Goal: Task Accomplishment & Management: Use online tool/utility

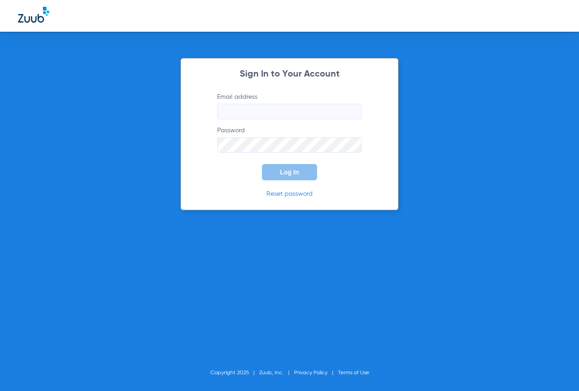
type input "[EMAIL_ADDRESS][DOMAIN_NAME]"
click at [294, 171] on span "Log In" at bounding box center [289, 171] width 19 height 7
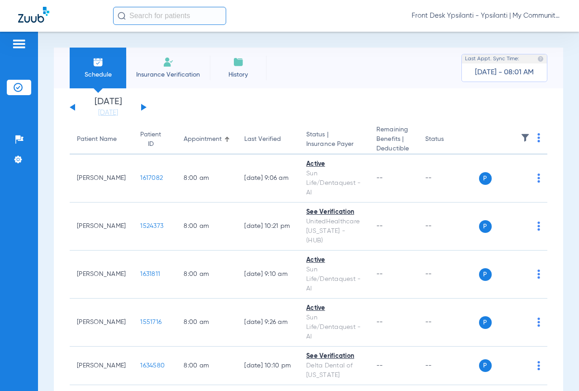
click at [177, 17] on input "text" at bounding box center [169, 16] width 113 height 18
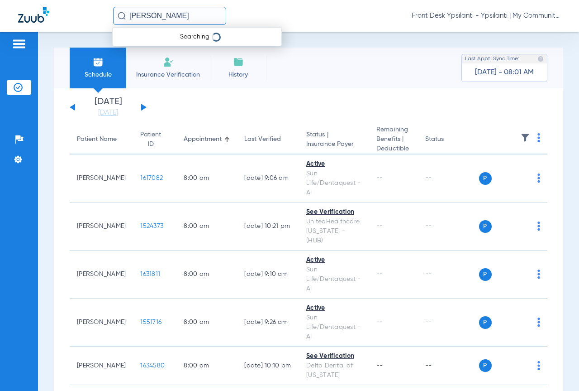
type input "[PERSON_NAME]"
click at [213, 48] on td "[DATE]" at bounding box center [225, 48] width 25 height 13
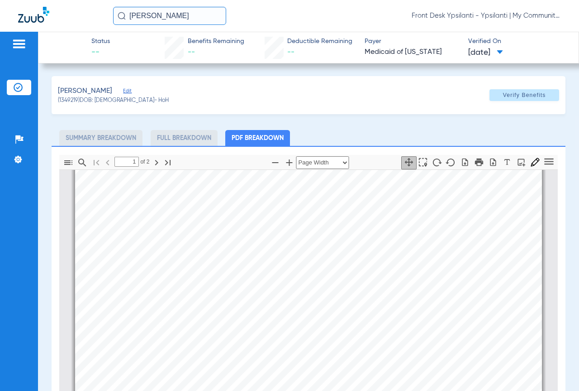
scroll to position [276, 0]
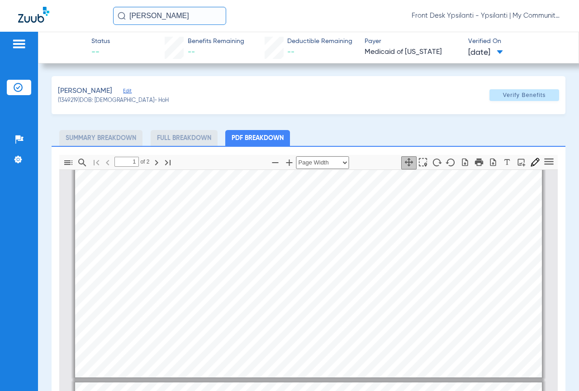
type input "2"
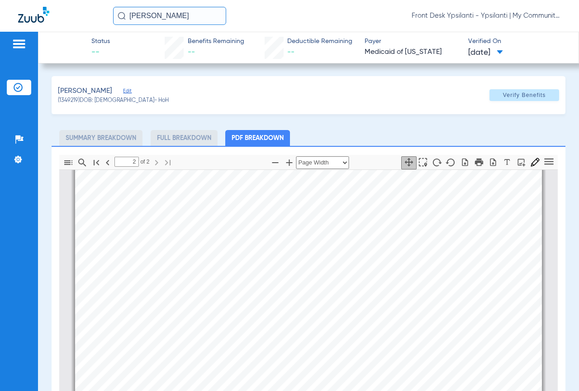
scroll to position [774, 0]
click at [242, 78] on div "[PERSON_NAME] (1349219) DOB: [DEMOGRAPHIC_DATA] - HoH Verify Benefits" at bounding box center [309, 95] width 514 height 38
